Goal: Information Seeking & Learning: Compare options

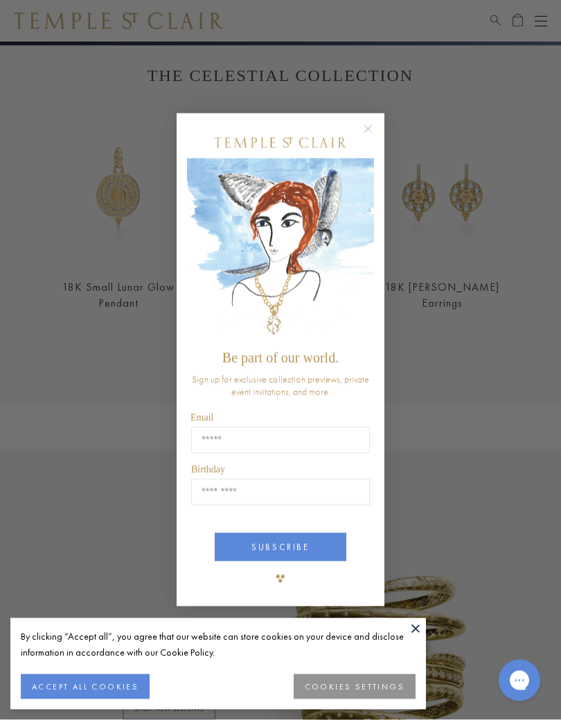
scroll to position [412, 0]
click at [64, 286] on div "Close dialog Be part of our world. Sign up for exclusive collection previews, p…" at bounding box center [280, 360] width 561 height 720
click at [371, 135] on circle "Close dialog" at bounding box center [368, 129] width 17 height 17
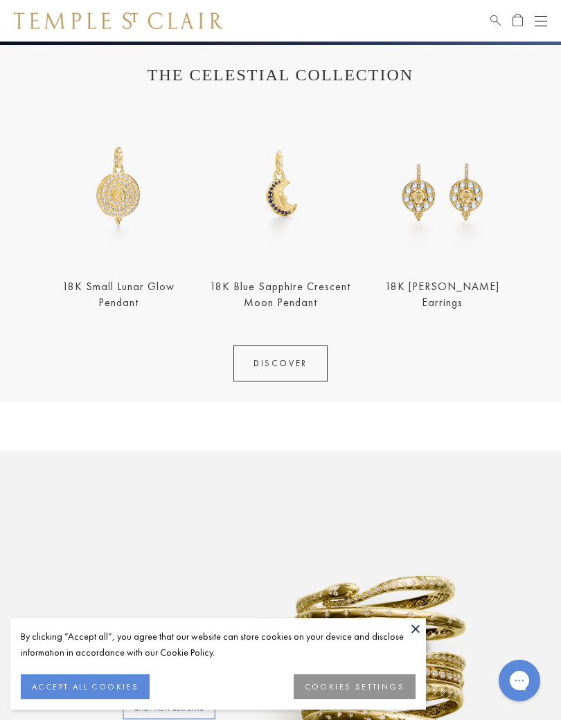
click at [65, 293] on link "18K Small Lunar Glow Pendant" at bounding box center [118, 294] width 112 height 30
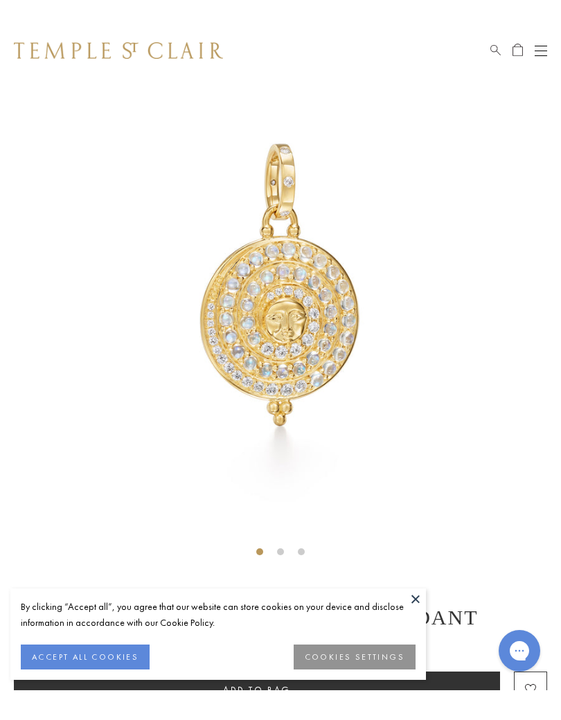
scroll to position [70, 0]
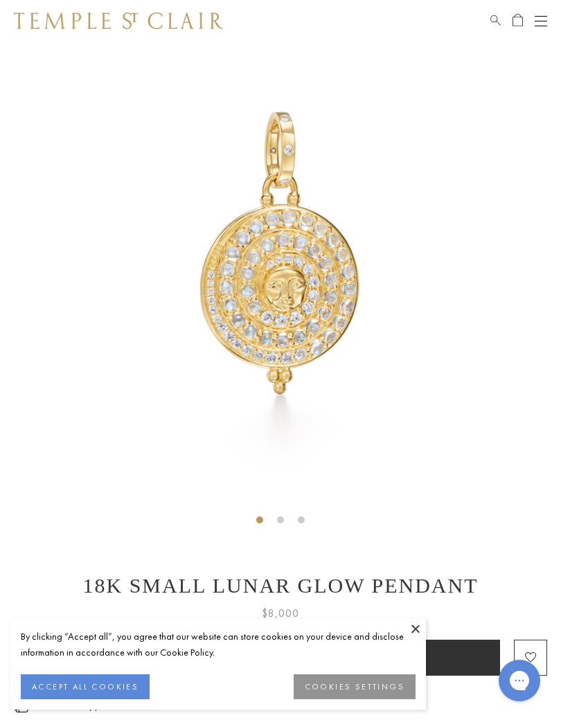
click at [542, 28] on button "Open navigation" at bounding box center [541, 20] width 12 height 17
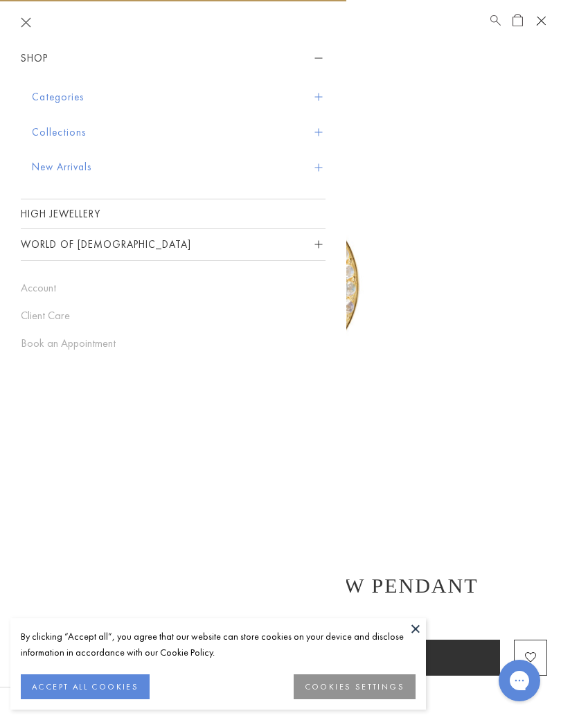
click at [63, 95] on button "Categories" at bounding box center [179, 97] width 294 height 35
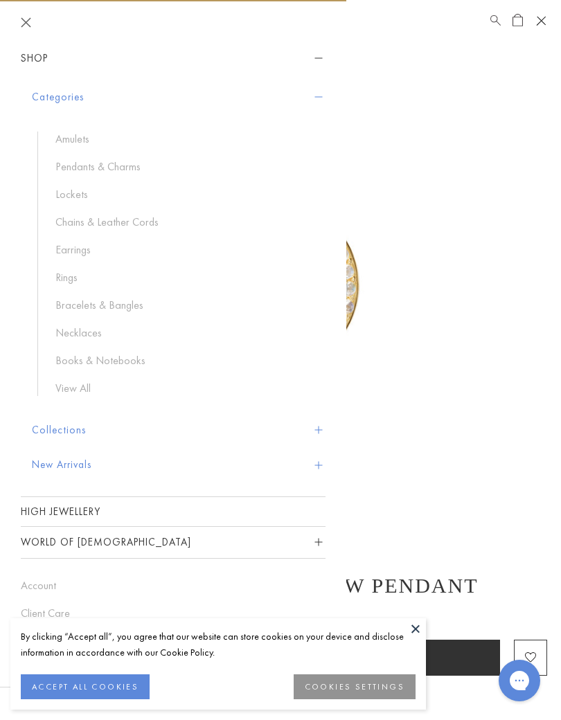
click at [117, 170] on link "Pendants & Charms" at bounding box center [183, 166] width 256 height 15
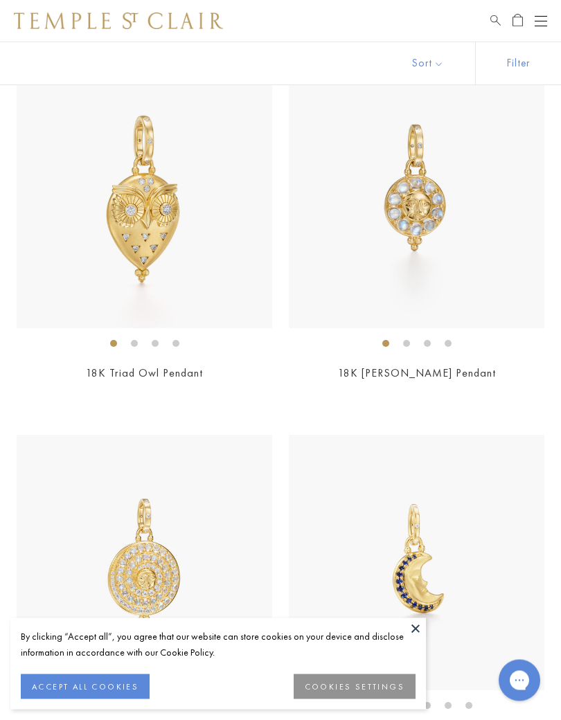
scroll to position [1593, 0]
click at [96, 366] on link "18K Triad Owl Pendant" at bounding box center [144, 373] width 117 height 15
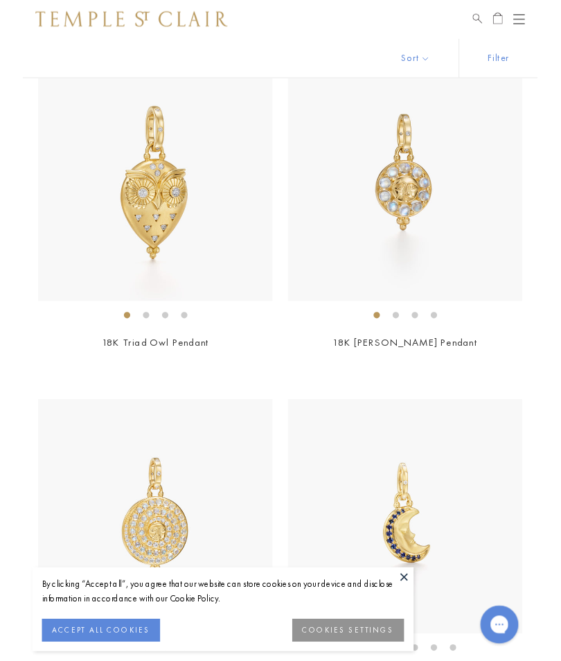
scroll to position [1605, 0]
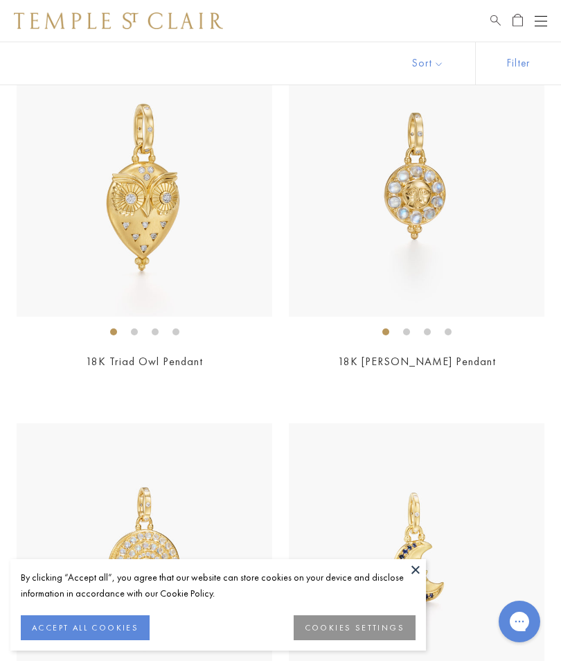
click at [419, 567] on button at bounding box center [415, 569] width 21 height 21
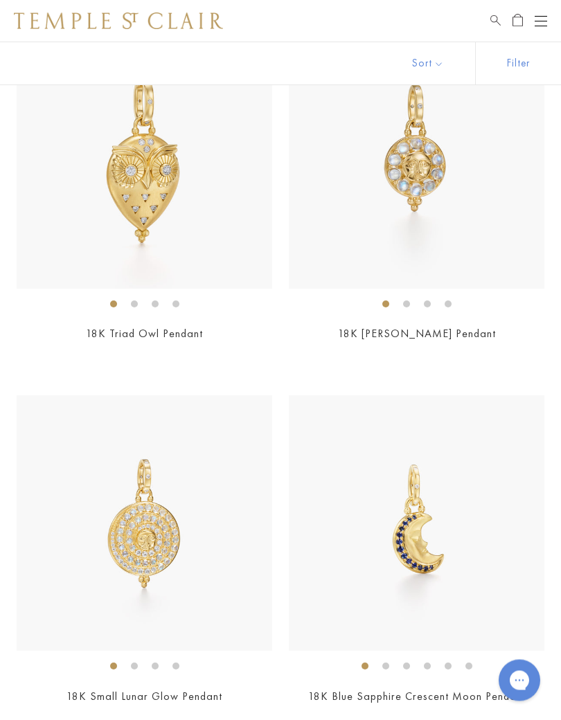
scroll to position [1633, 0]
click at [458, 335] on link "18K [PERSON_NAME] Pendant" at bounding box center [417, 333] width 158 height 15
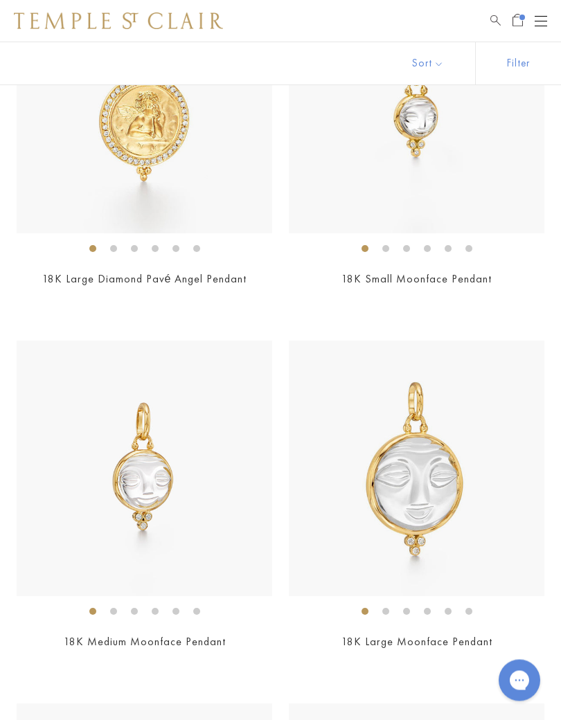
scroll to position [4228, 0]
click at [487, 272] on link "18K Small Moonface Pendant" at bounding box center [417, 279] width 150 height 15
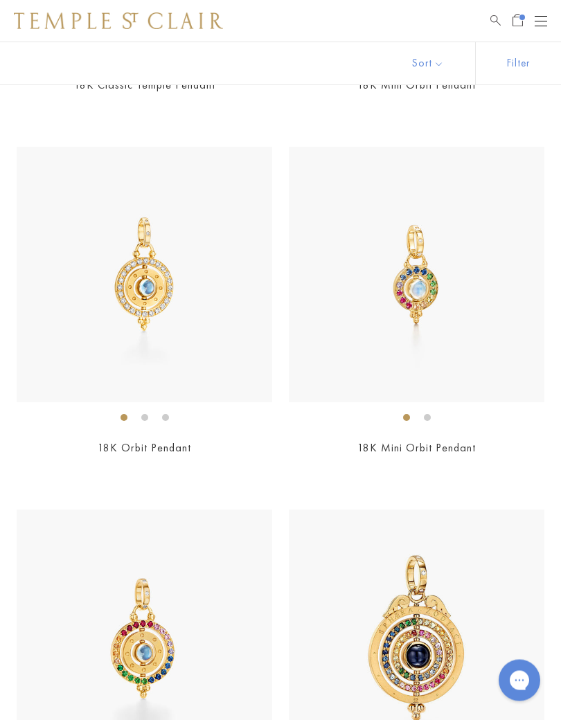
scroll to position [8051, 0]
click at [102, 441] on link "18K Orbit Pendant" at bounding box center [145, 448] width 94 height 15
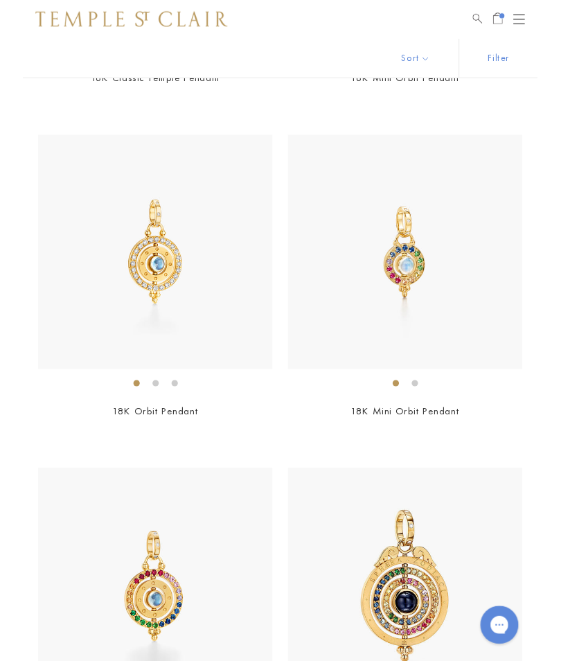
scroll to position [8063, 0]
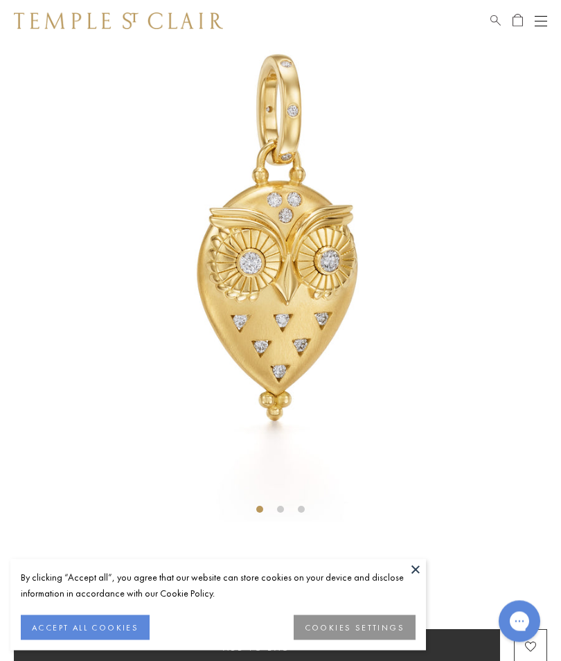
scroll to position [81, 0]
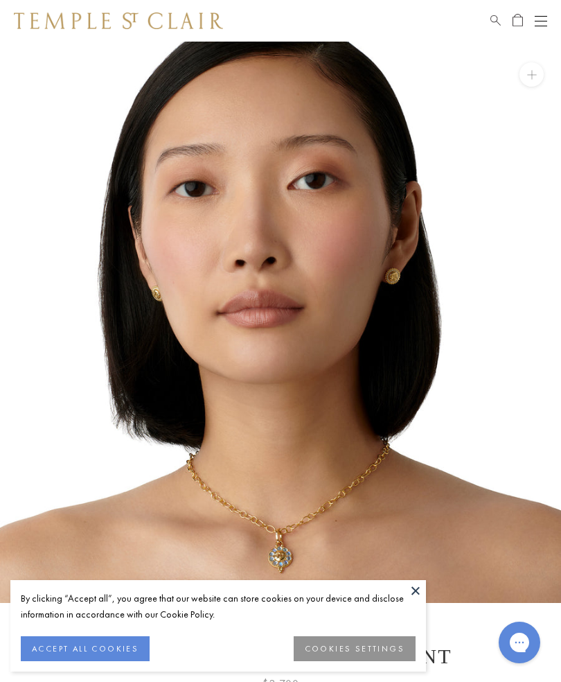
click at [416, 592] on button at bounding box center [415, 590] width 21 height 21
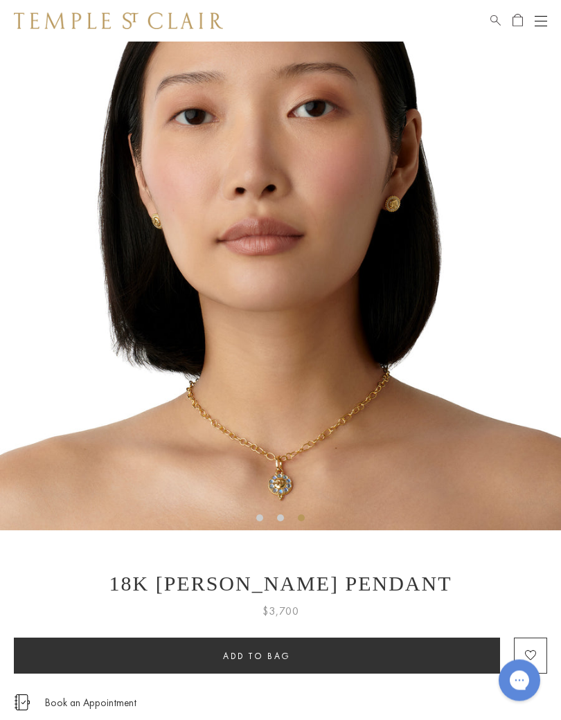
scroll to position [72, 0]
click at [47, 650] on button "Add to bag" at bounding box center [257, 656] width 486 height 36
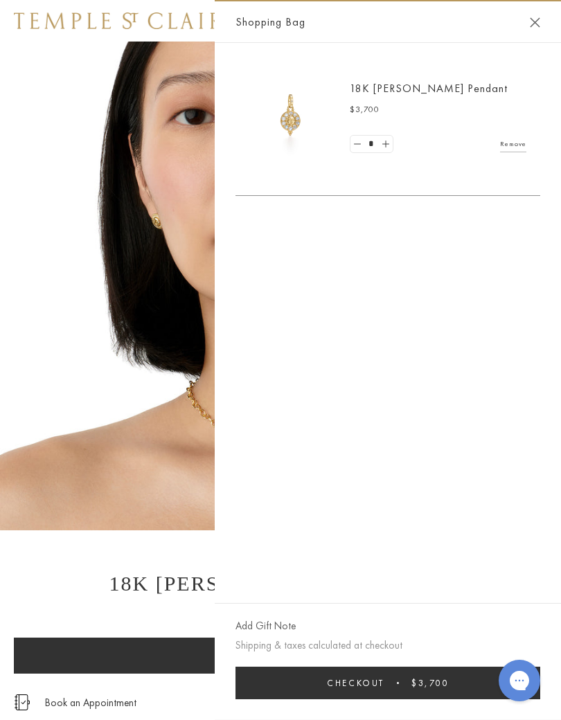
click at [538, 17] on button "Close Shopping Bag" at bounding box center [535, 22] width 10 height 10
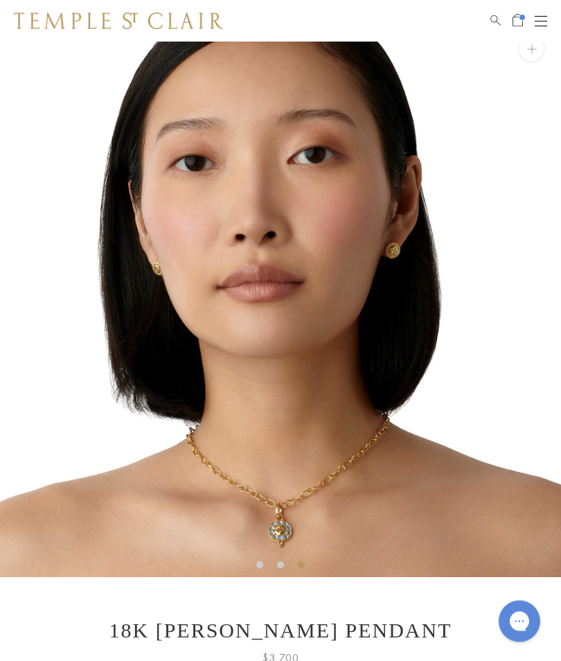
scroll to position [0, 0]
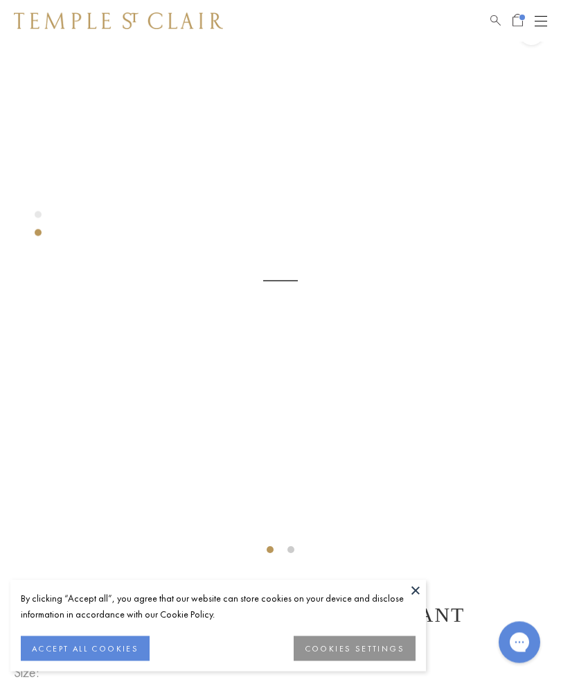
scroll to position [42, 0]
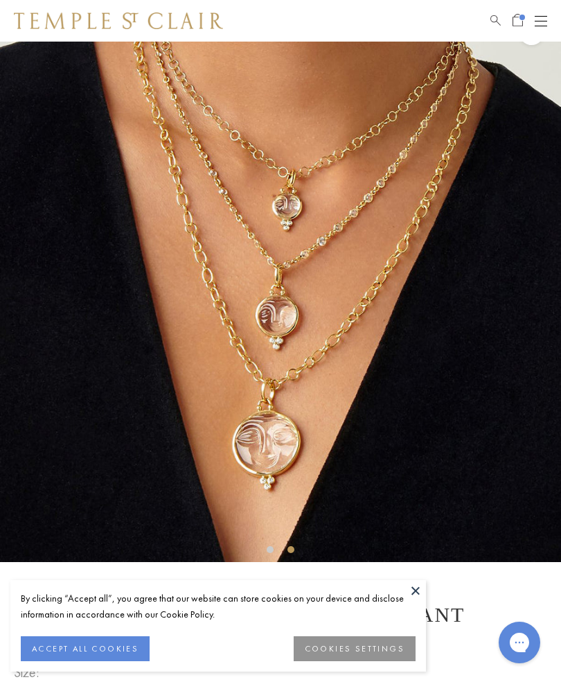
click at [419, 585] on button at bounding box center [415, 590] width 21 height 21
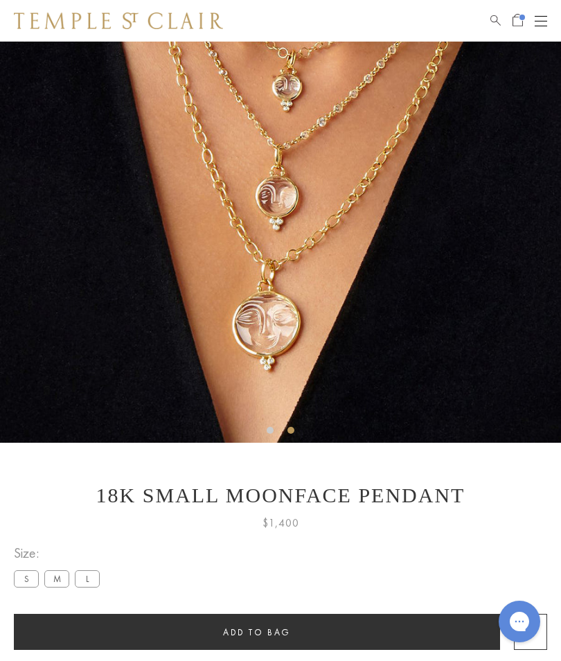
scroll to position [160, 0]
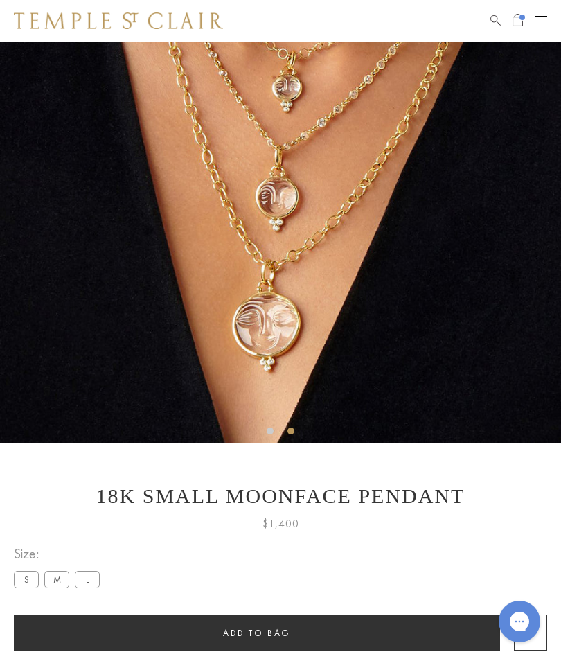
click at [52, 575] on label "M" at bounding box center [56, 579] width 25 height 17
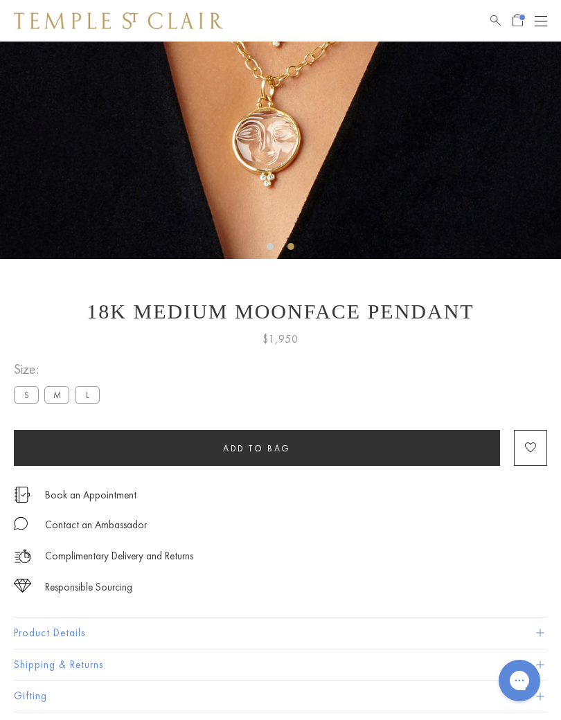
scroll to position [346, 0]
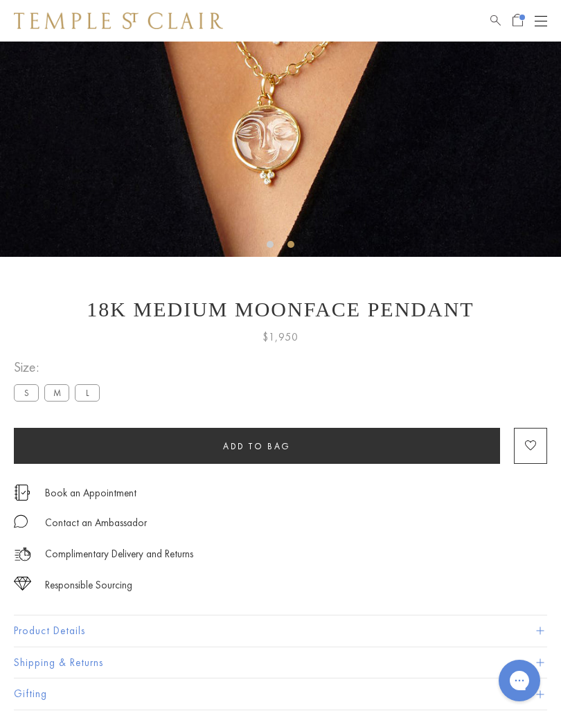
click at [364, 447] on button "Add to bag" at bounding box center [257, 446] width 486 height 36
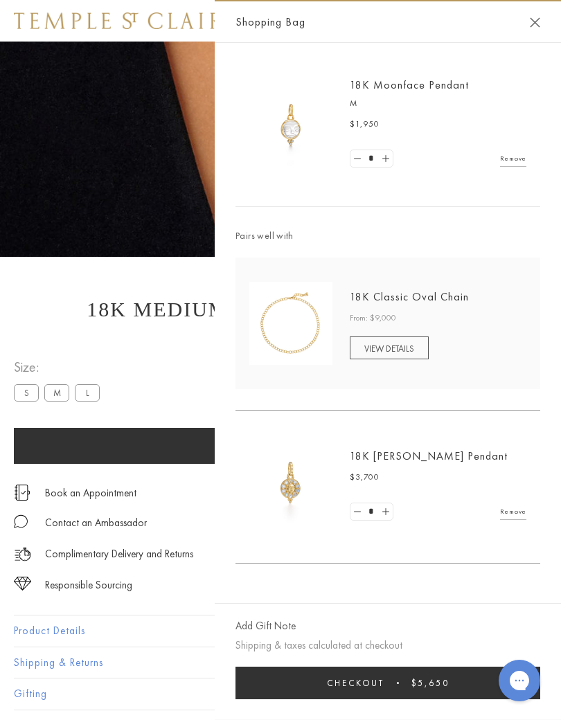
click at [532, 18] on button "Close Shopping Bag" at bounding box center [535, 22] width 10 height 10
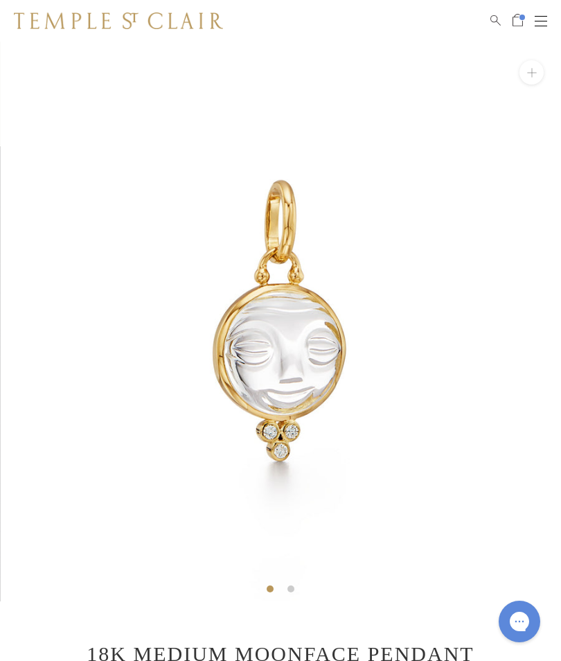
scroll to position [0, 0]
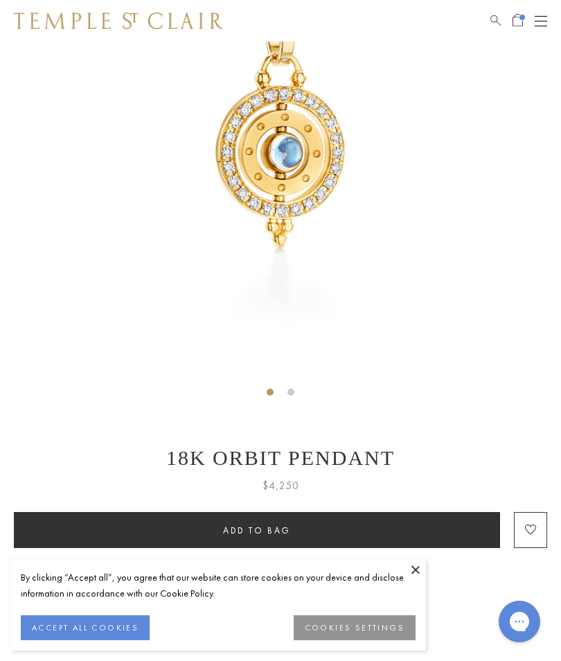
scroll to position [179, 0]
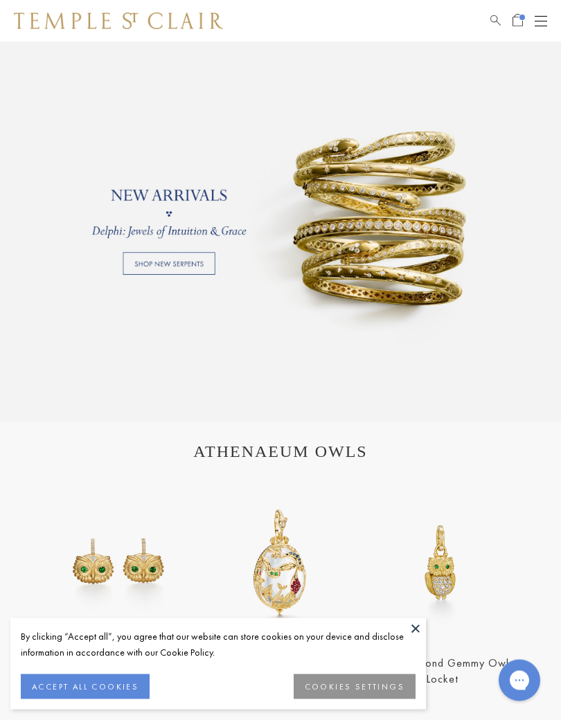
scroll to position [857, 0]
click at [171, 264] on link at bounding box center [280, 214] width 561 height 416
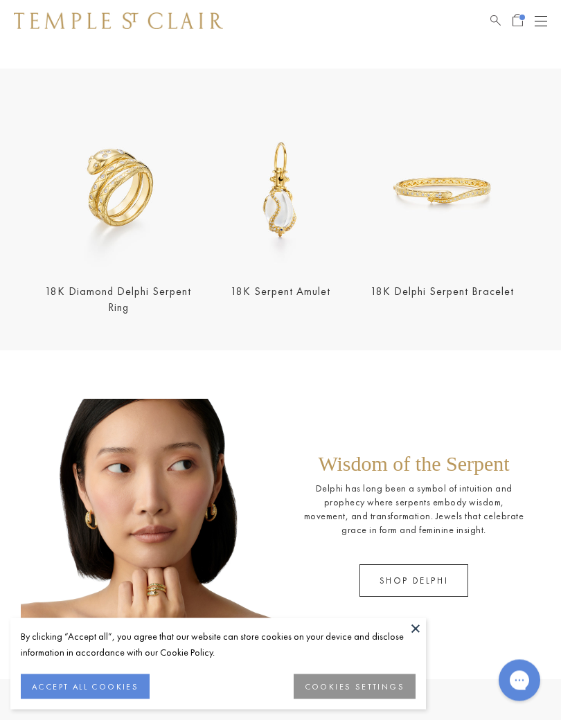
scroll to position [278, 0]
click at [489, 290] on link "18K Delphi Serpent Bracelet" at bounding box center [442, 291] width 143 height 15
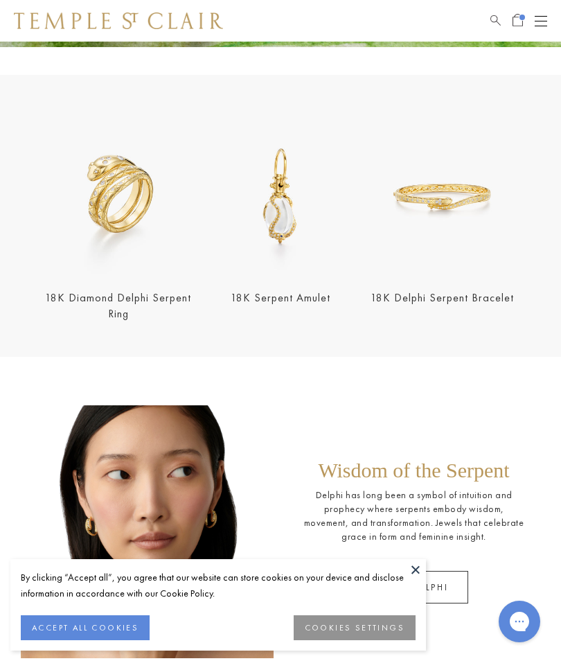
scroll to position [251, 0]
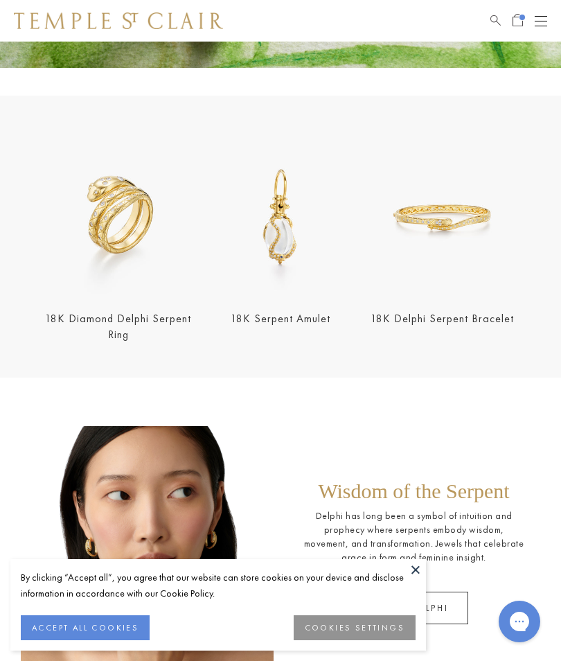
click at [542, 24] on button "Open navigation" at bounding box center [541, 20] width 12 height 17
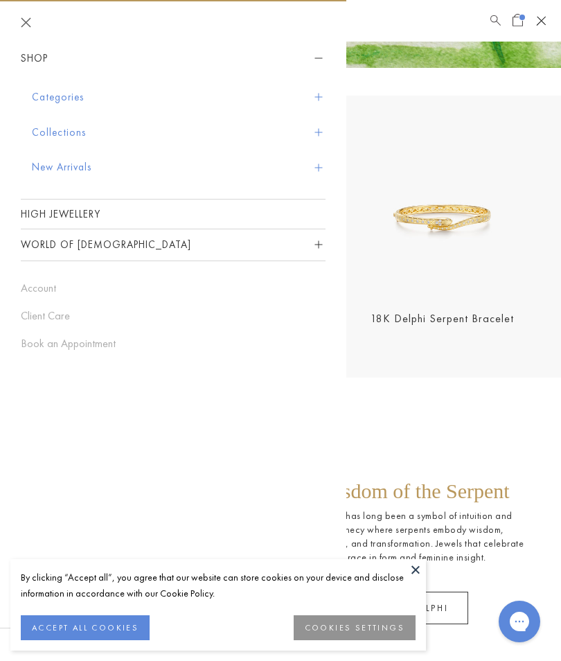
click at [67, 86] on button "Categories" at bounding box center [179, 97] width 294 height 35
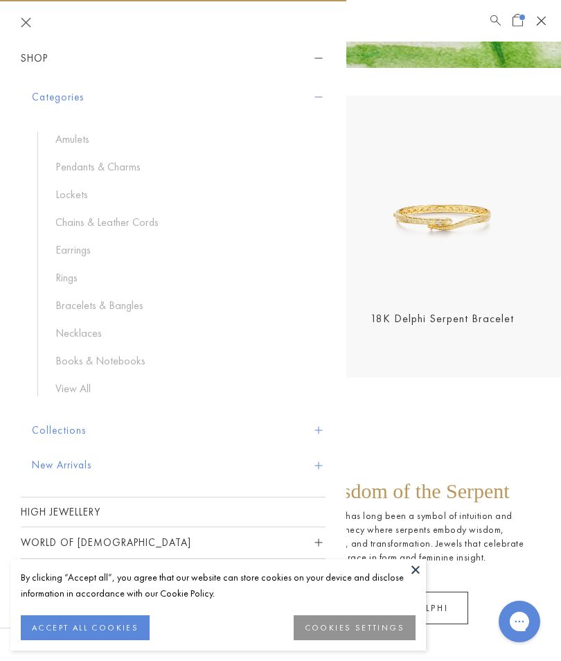
click at [121, 161] on link "Pendants & Charms" at bounding box center [183, 166] width 256 height 15
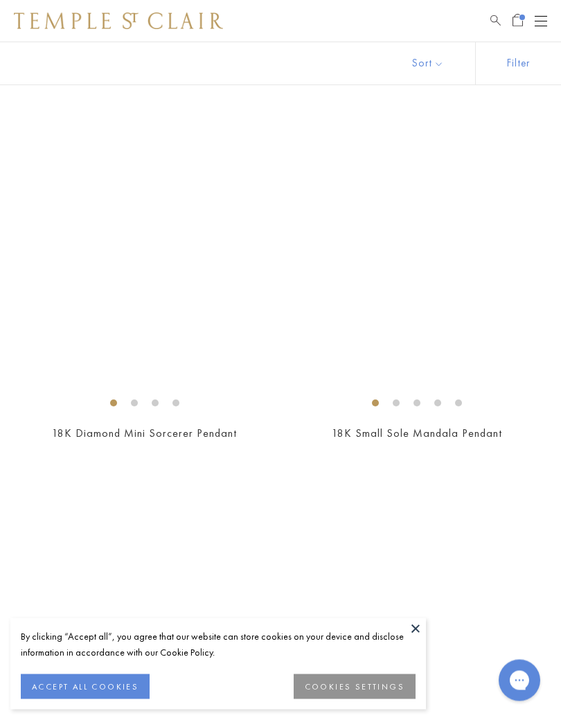
scroll to position [10610, 0]
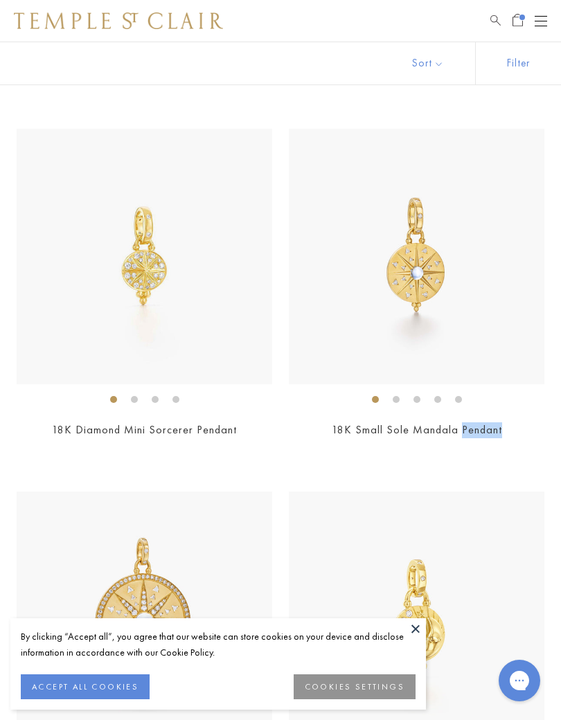
click at [517, 299] on img at bounding box center [417, 257] width 256 height 256
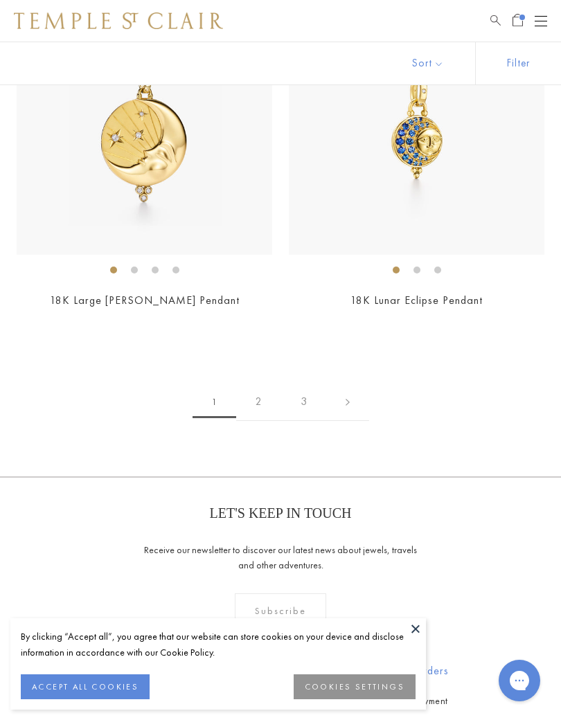
scroll to position [11475, 0]
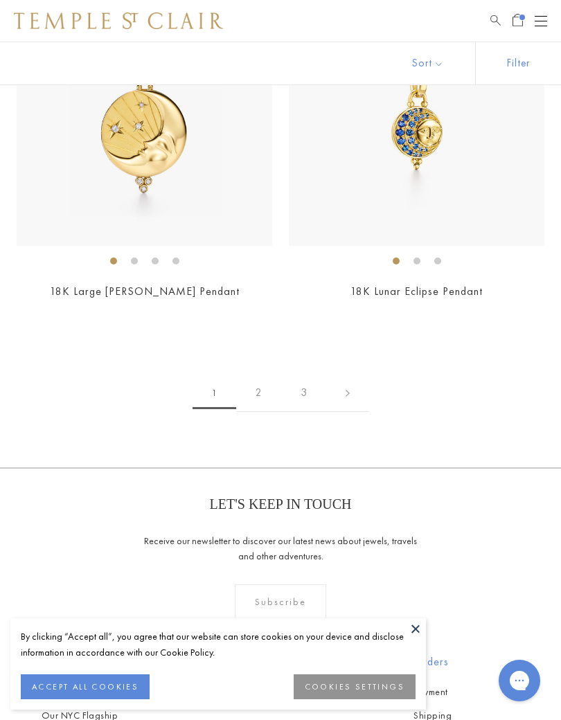
click at [265, 381] on link "2" at bounding box center [258, 393] width 45 height 38
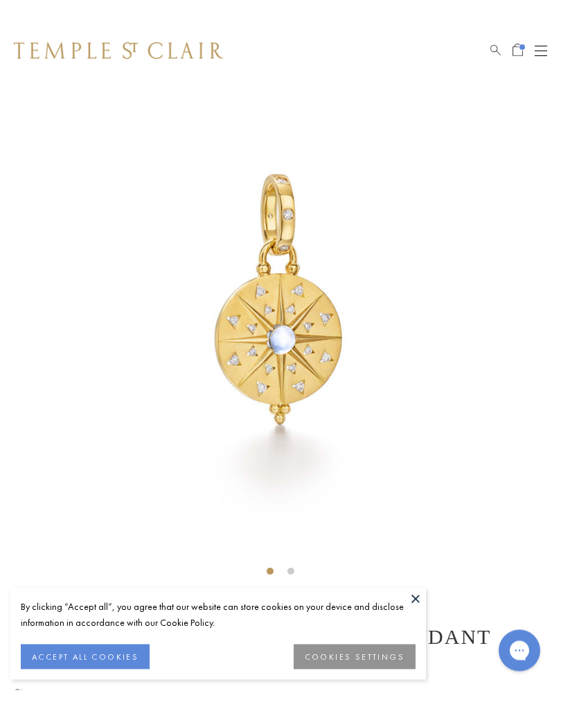
scroll to position [49, 0]
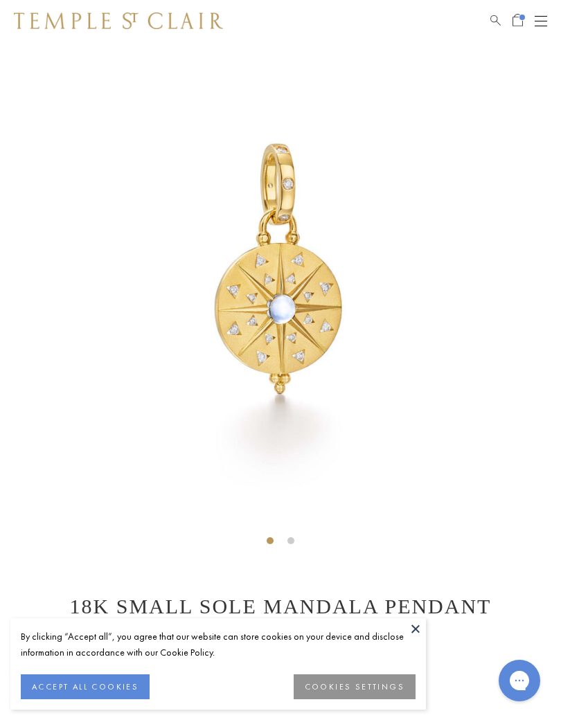
click at [414, 635] on button at bounding box center [415, 629] width 21 height 21
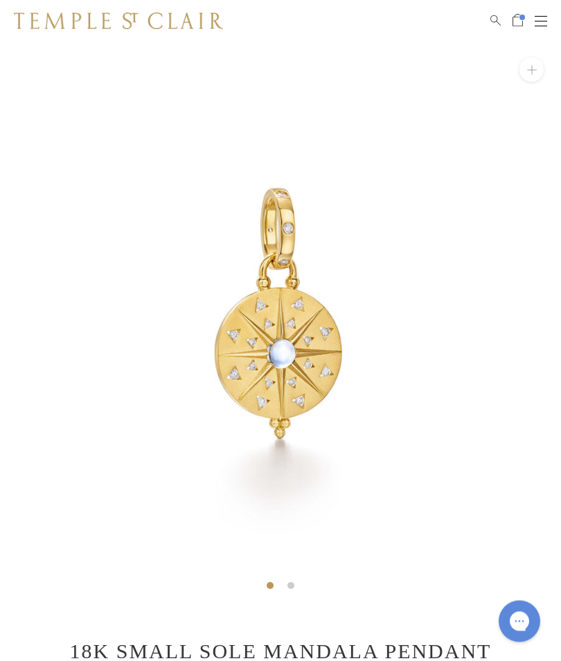
scroll to position [0, 0]
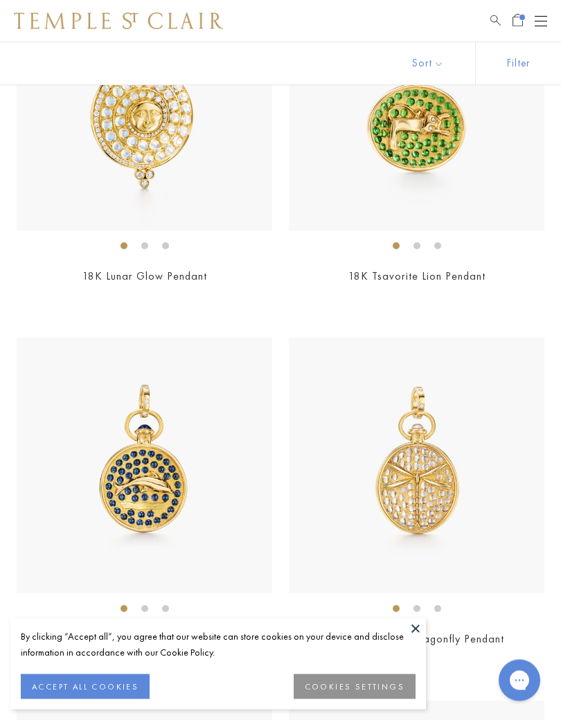
scroll to position [8949, 0]
click at [538, 287] on div "$18,000" at bounding box center [417, 295] width 256 height 16
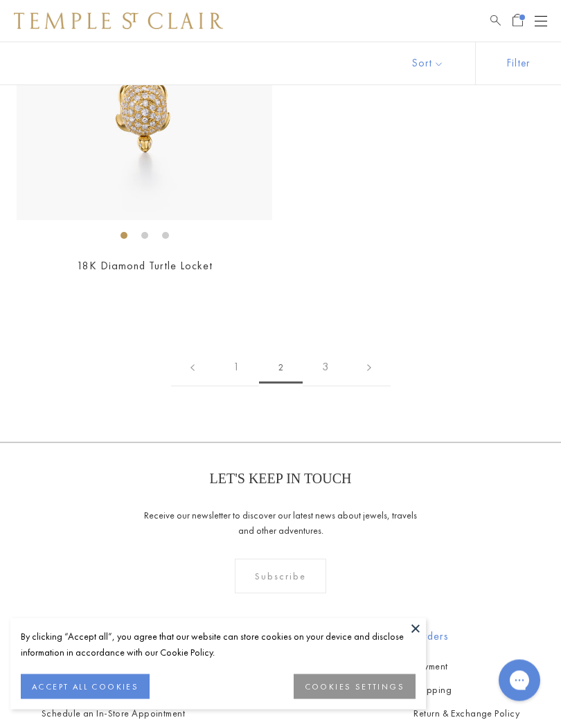
scroll to position [10422, 0]
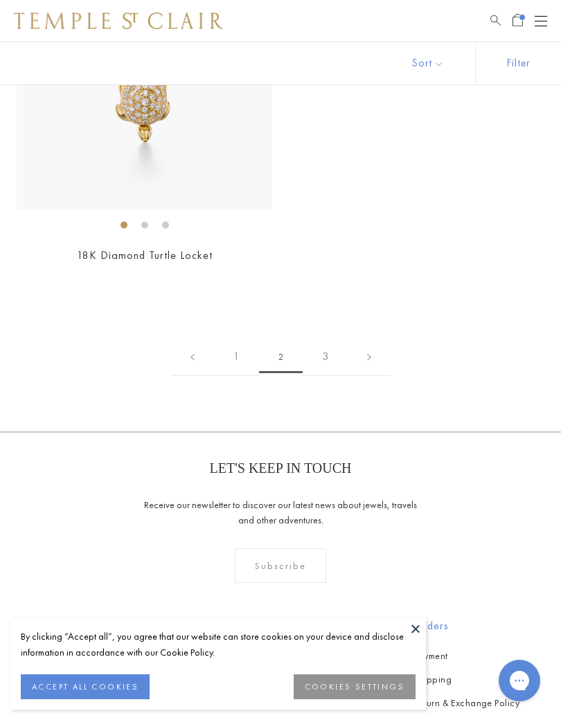
click at [323, 346] on link "3" at bounding box center [325, 357] width 45 height 38
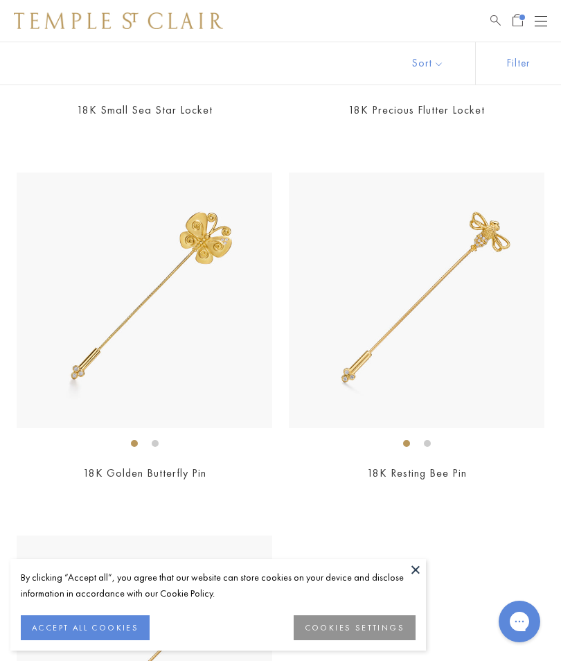
scroll to position [1130, 0]
